Goal: Transaction & Acquisition: Purchase product/service

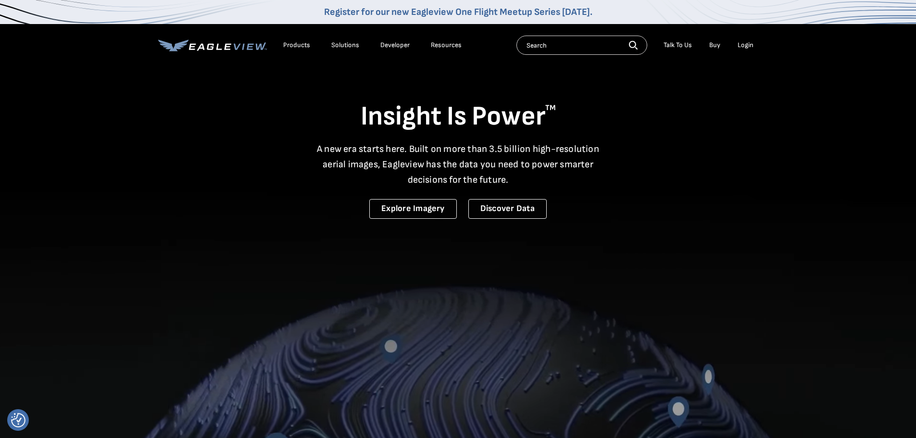
click at [743, 44] on div "Login" at bounding box center [745, 45] width 16 height 9
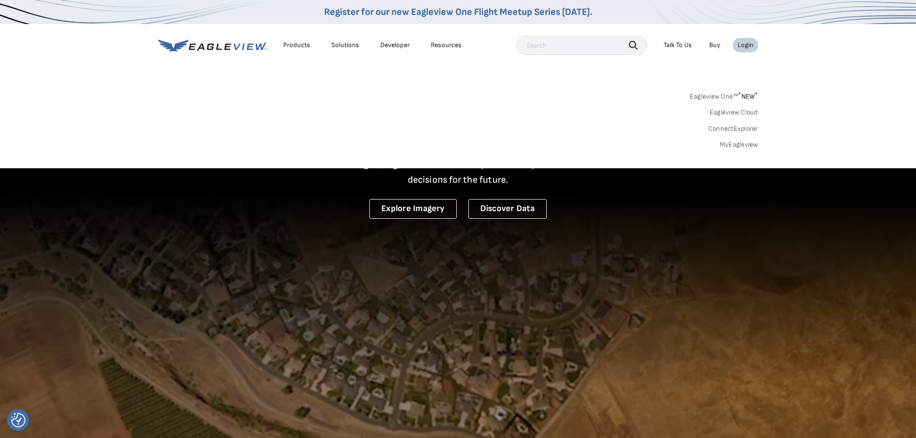
click at [743, 142] on link "MyEagleview" at bounding box center [738, 144] width 38 height 9
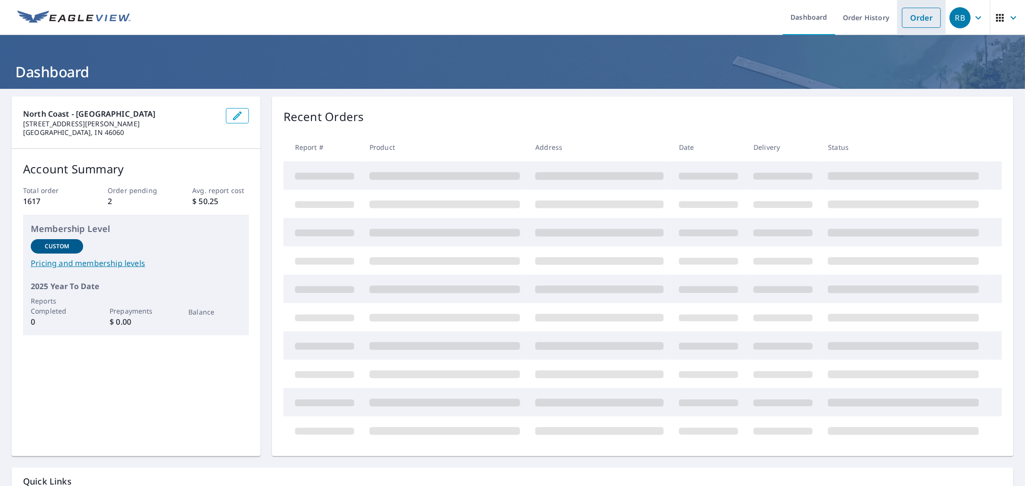
click at [910, 20] on link "Order" at bounding box center [921, 18] width 39 height 20
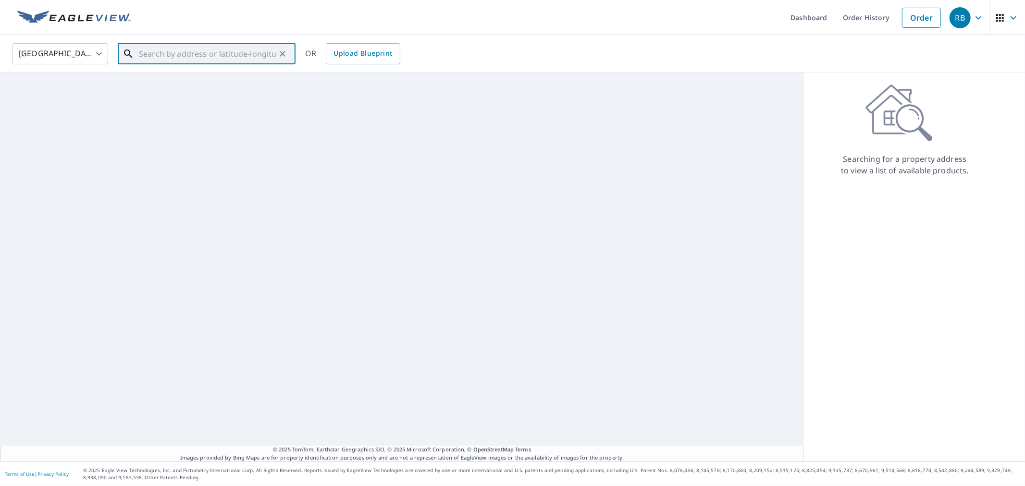
click at [215, 56] on input "text" at bounding box center [207, 53] width 137 height 27
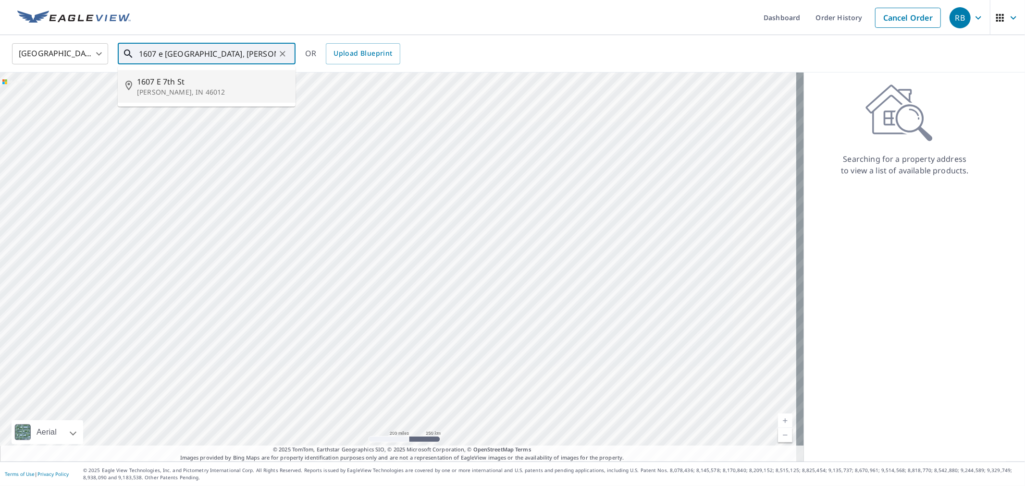
click at [245, 76] on span "1607 E 7th St" at bounding box center [212, 82] width 151 height 12
type input "1607 E [GEOGRAPHIC_DATA], IN 46012"
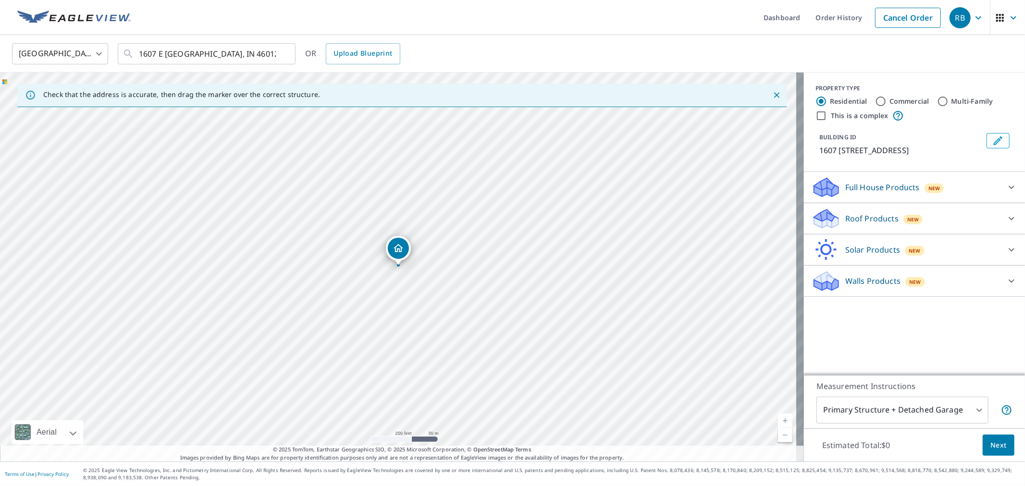
click at [955, 223] on div "Roof Products New" at bounding box center [906, 219] width 188 height 23
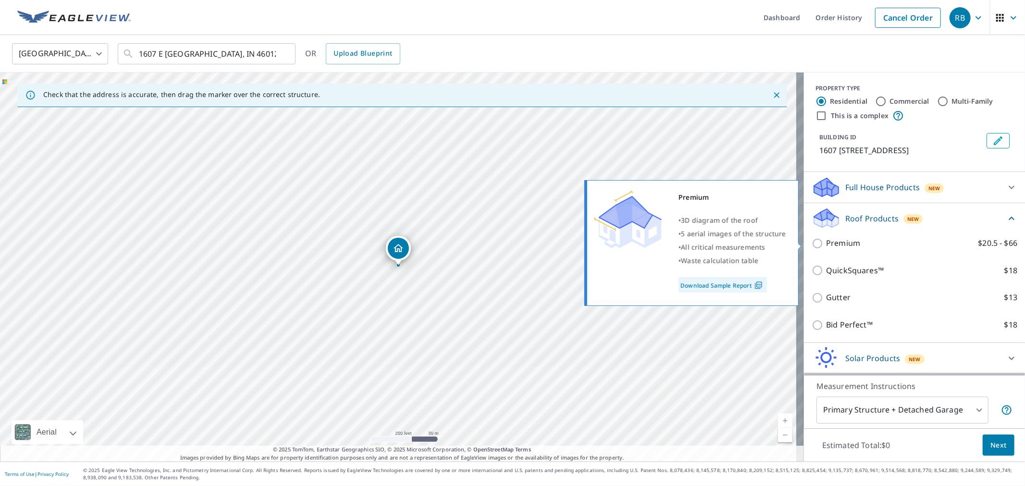
click at [837, 245] on p "Premium" at bounding box center [843, 243] width 34 height 12
click at [826, 245] on input "Premium $20.5 - $66" at bounding box center [819, 244] width 14 height 12
checkbox input "true"
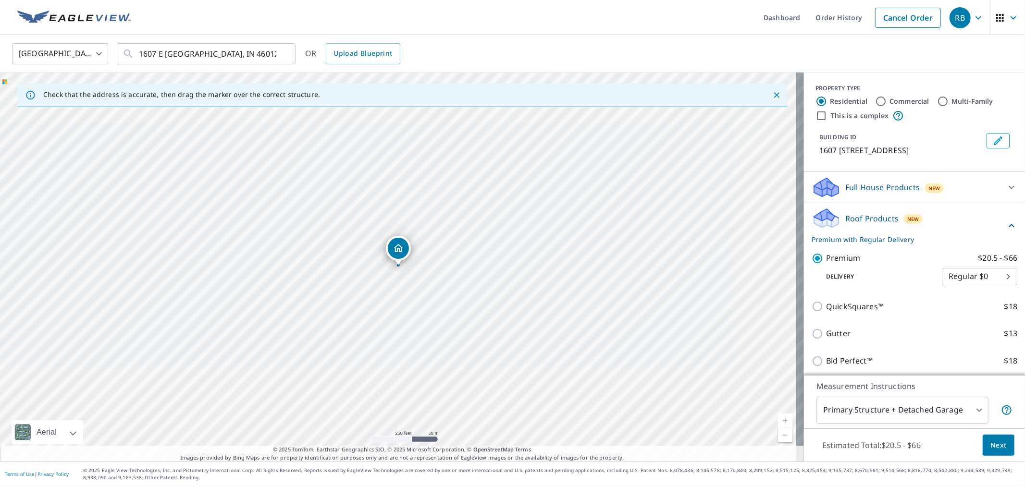
click at [991, 448] on span "Next" at bounding box center [999, 446] width 16 height 12
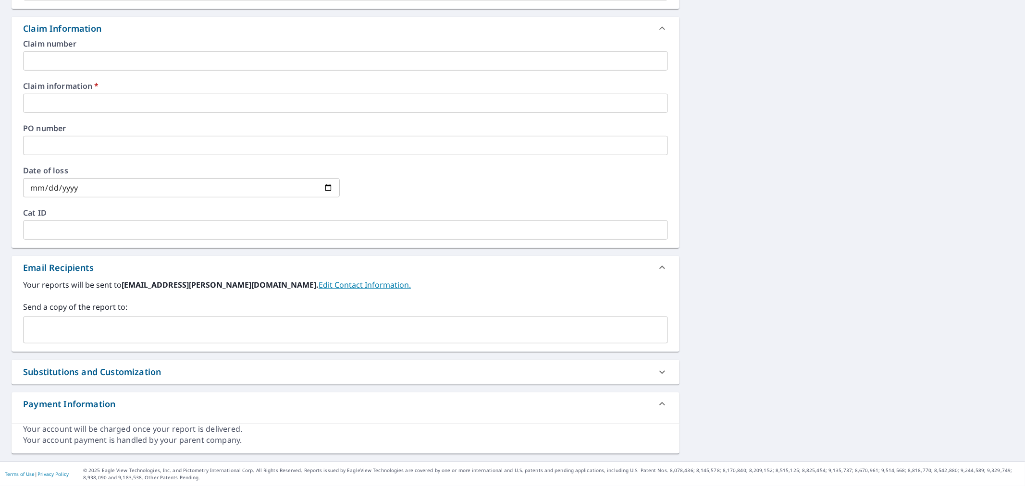
scroll to position [332, 0]
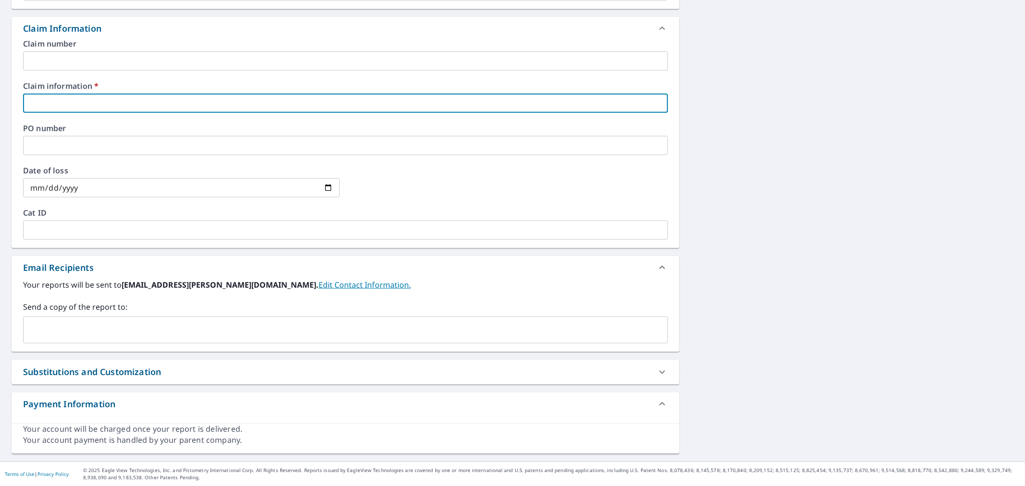
click at [133, 101] on input "text" at bounding box center [345, 103] width 645 height 19
type input "n/a"
checkbox input "true"
click at [74, 319] on div "​" at bounding box center [345, 330] width 645 height 27
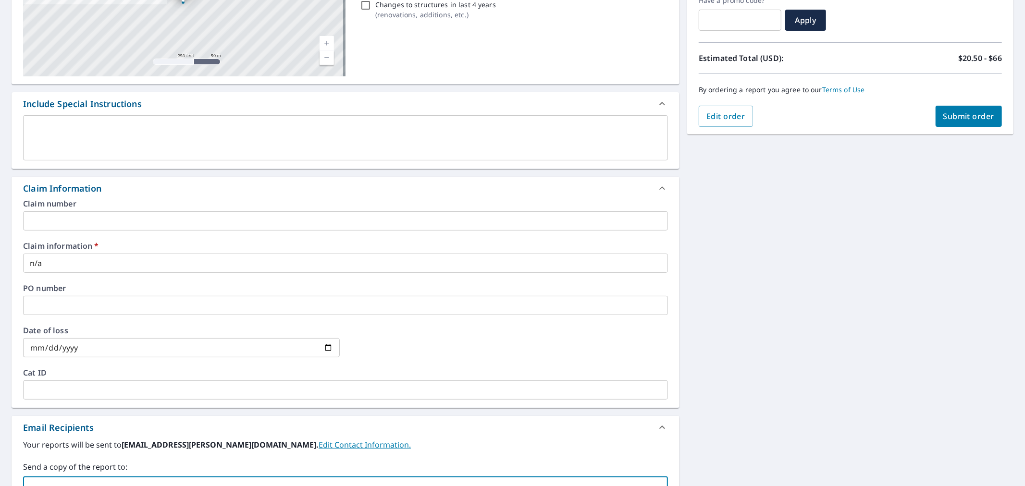
scroll to position [172, 0]
type input "[EMAIL_ADDRESS][DOMAIN_NAME]"
click at [945, 122] on button "Submit order" at bounding box center [969, 116] width 67 height 21
checkbox input "true"
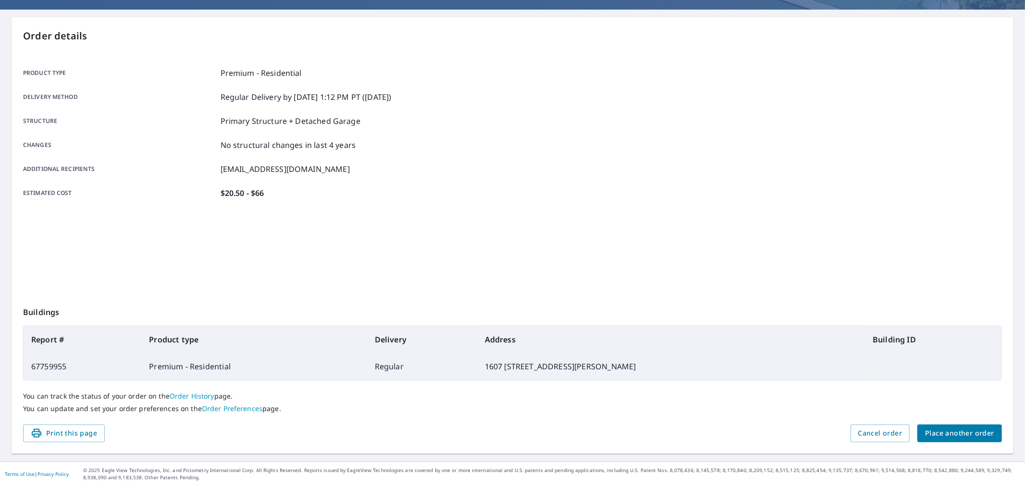
scroll to position [79, 0]
